Goal: Navigation & Orientation: Find specific page/section

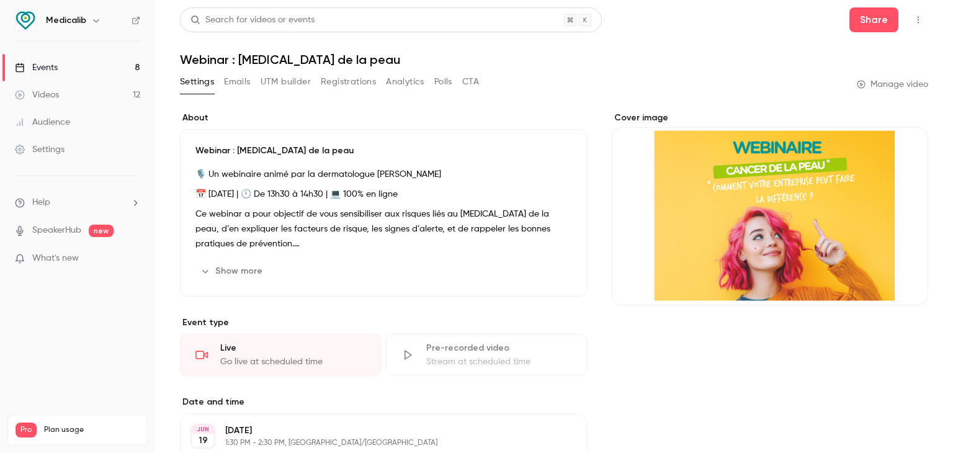
click at [90, 86] on link "Videos 12" at bounding box center [77, 94] width 155 height 27
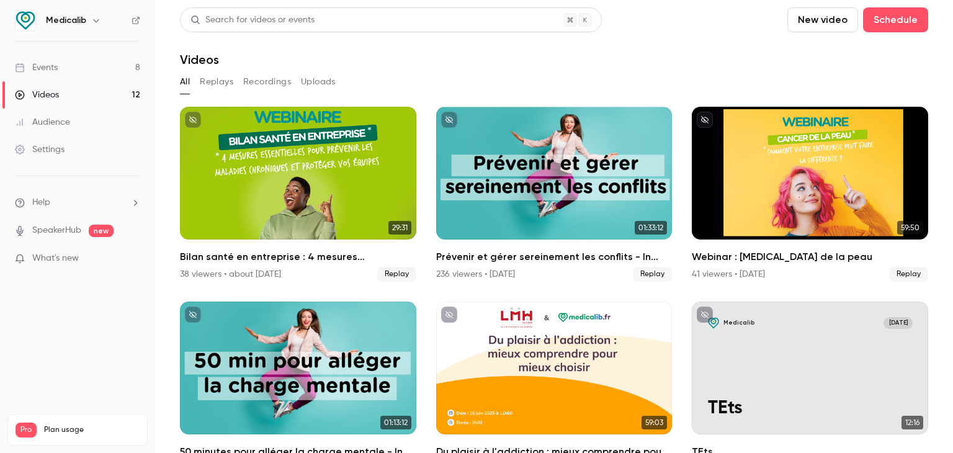
click at [96, 70] on link "Events 8" at bounding box center [77, 67] width 155 height 27
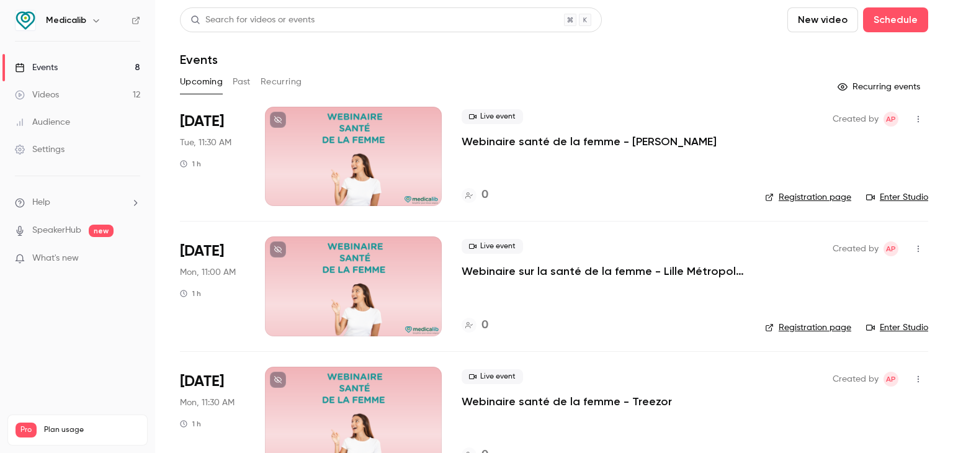
click at [241, 73] on button "Past" at bounding box center [242, 82] width 18 height 20
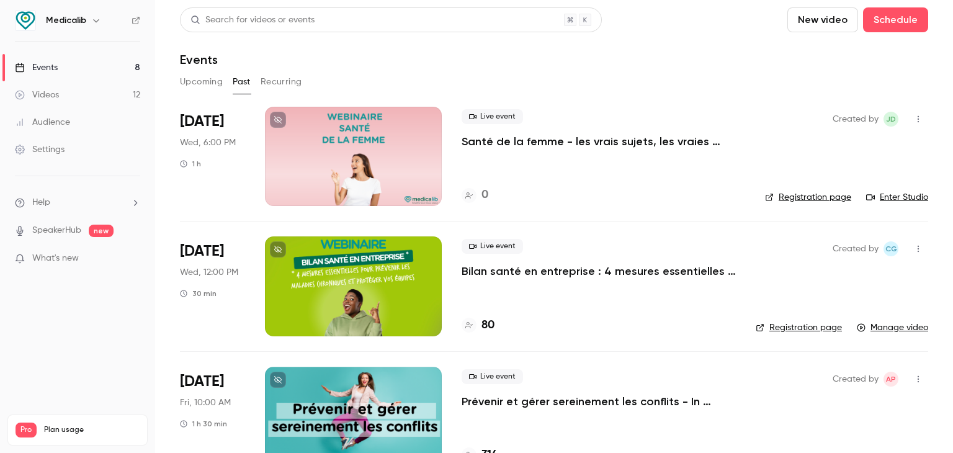
click at [294, 78] on button "Recurring" at bounding box center [282, 82] width 42 height 20
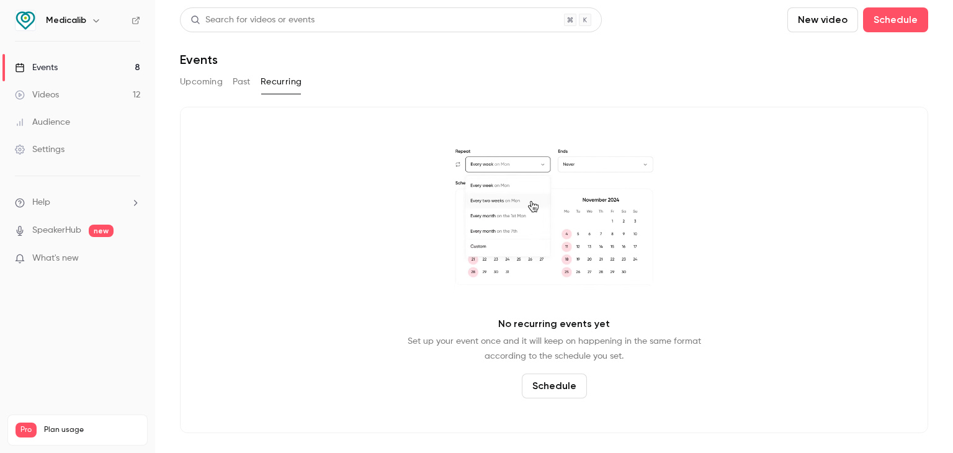
click at [216, 84] on button "Upcoming" at bounding box center [201, 82] width 43 height 20
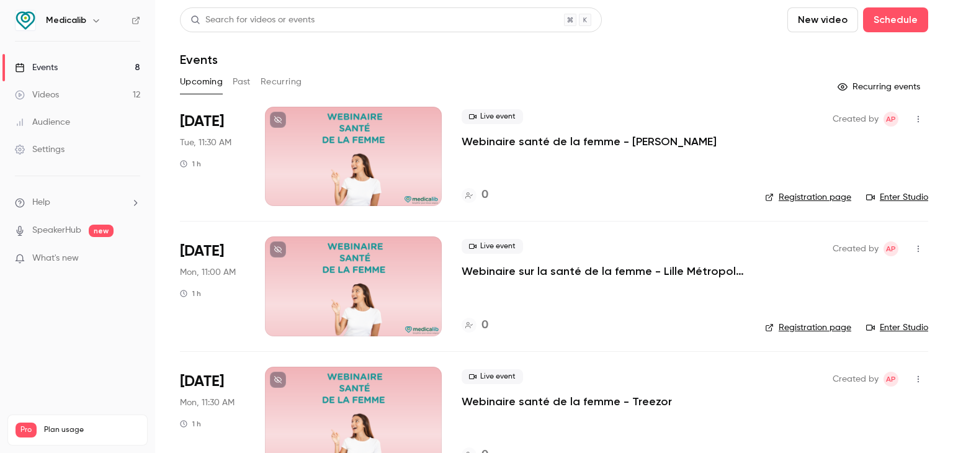
click at [259, 78] on div "Upcoming Past Recurring" at bounding box center [554, 82] width 748 height 20
click at [233, 79] on button "Past" at bounding box center [242, 82] width 18 height 20
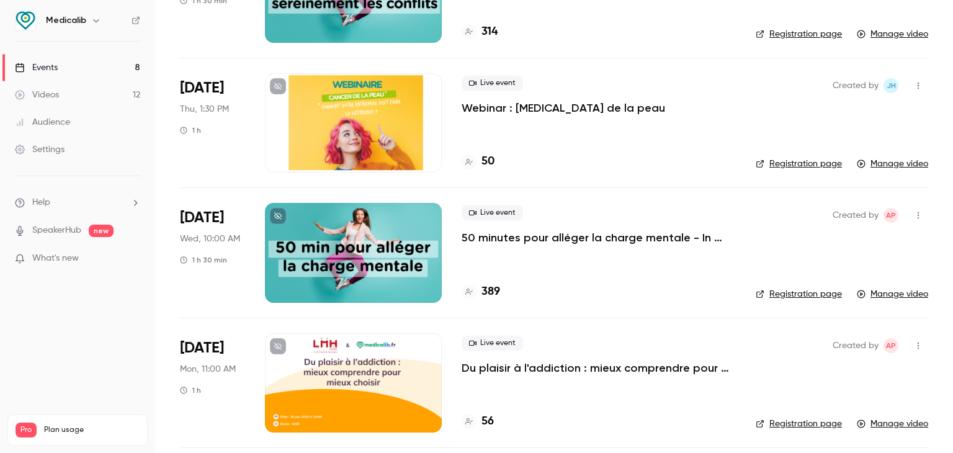
scroll to position [109, 0]
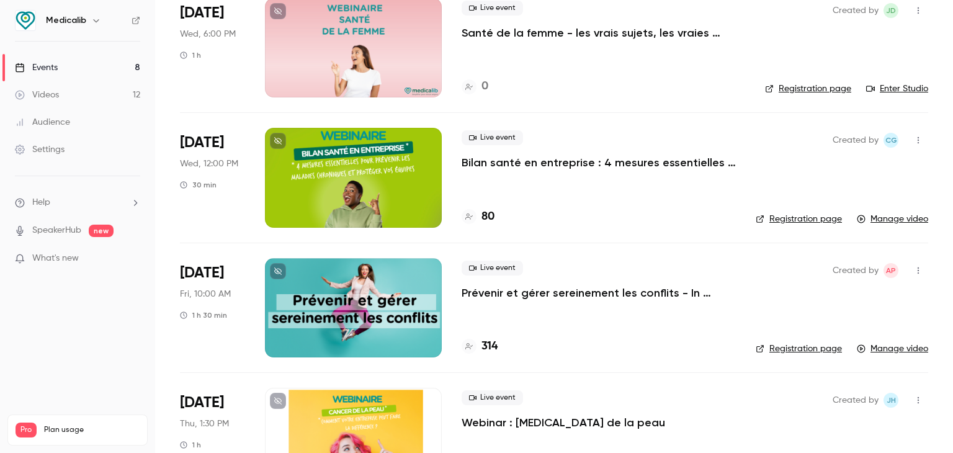
click at [92, 83] on link "Videos 12" at bounding box center [77, 94] width 155 height 27
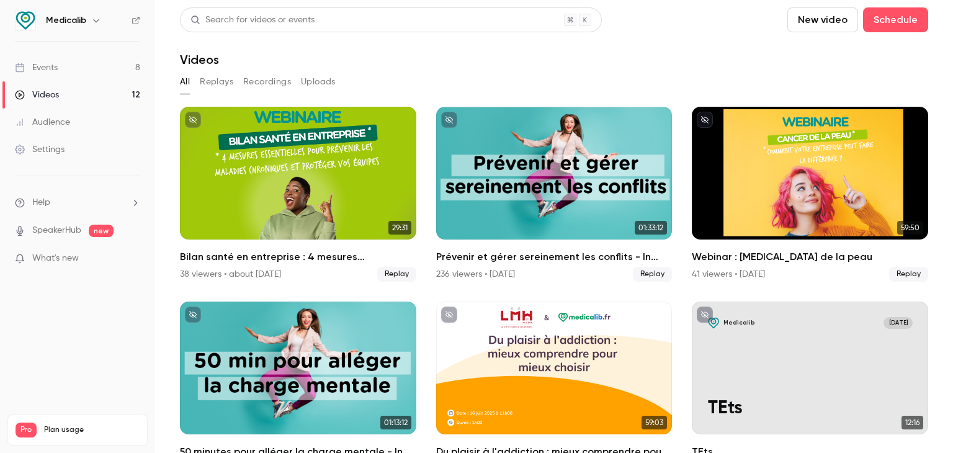
click at [42, 95] on div "Videos" at bounding box center [37, 95] width 44 height 12
